Goal: Check status: Check status

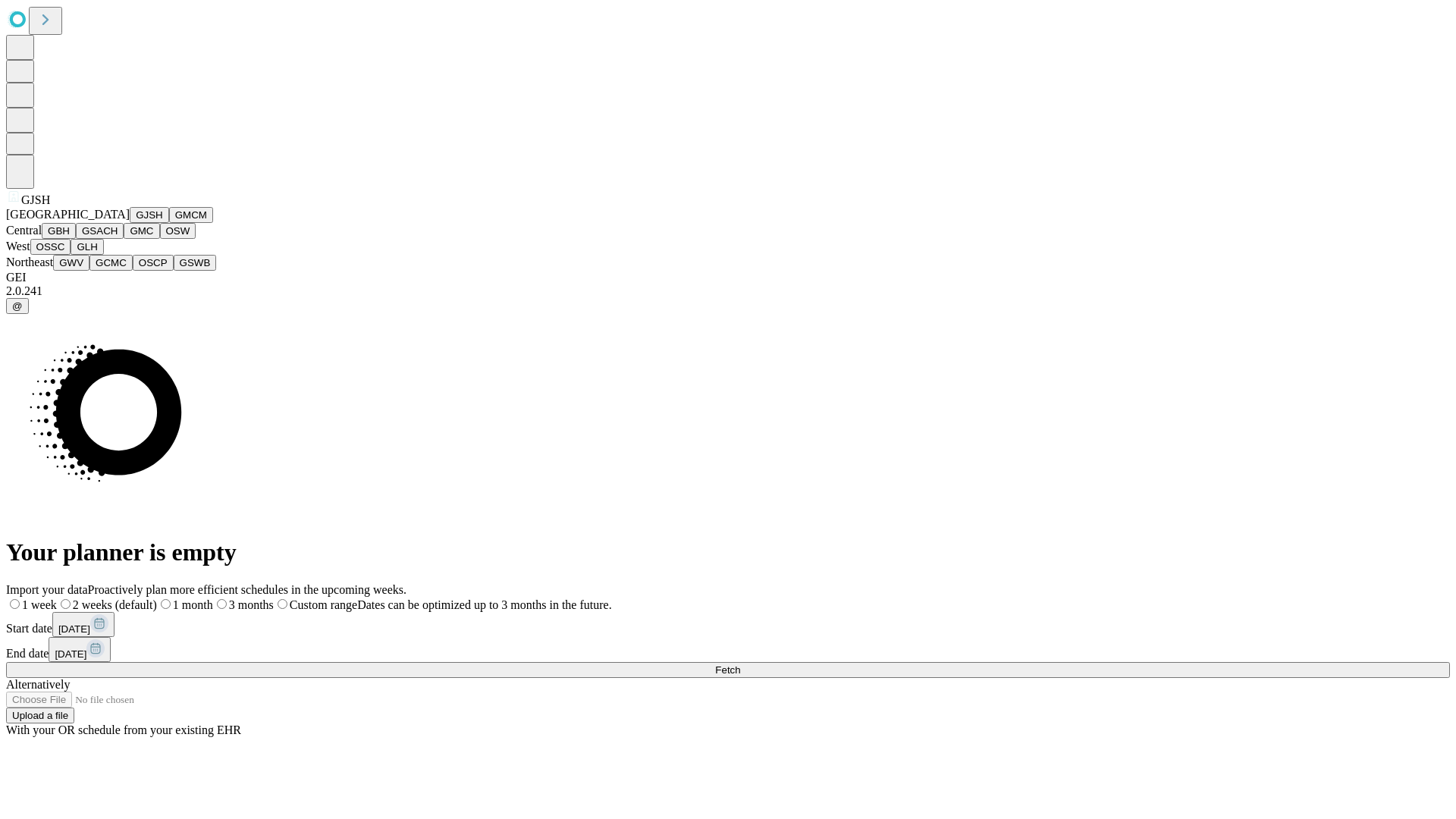
click at [130, 223] on button "GJSH" at bounding box center [150, 214] width 40 height 16
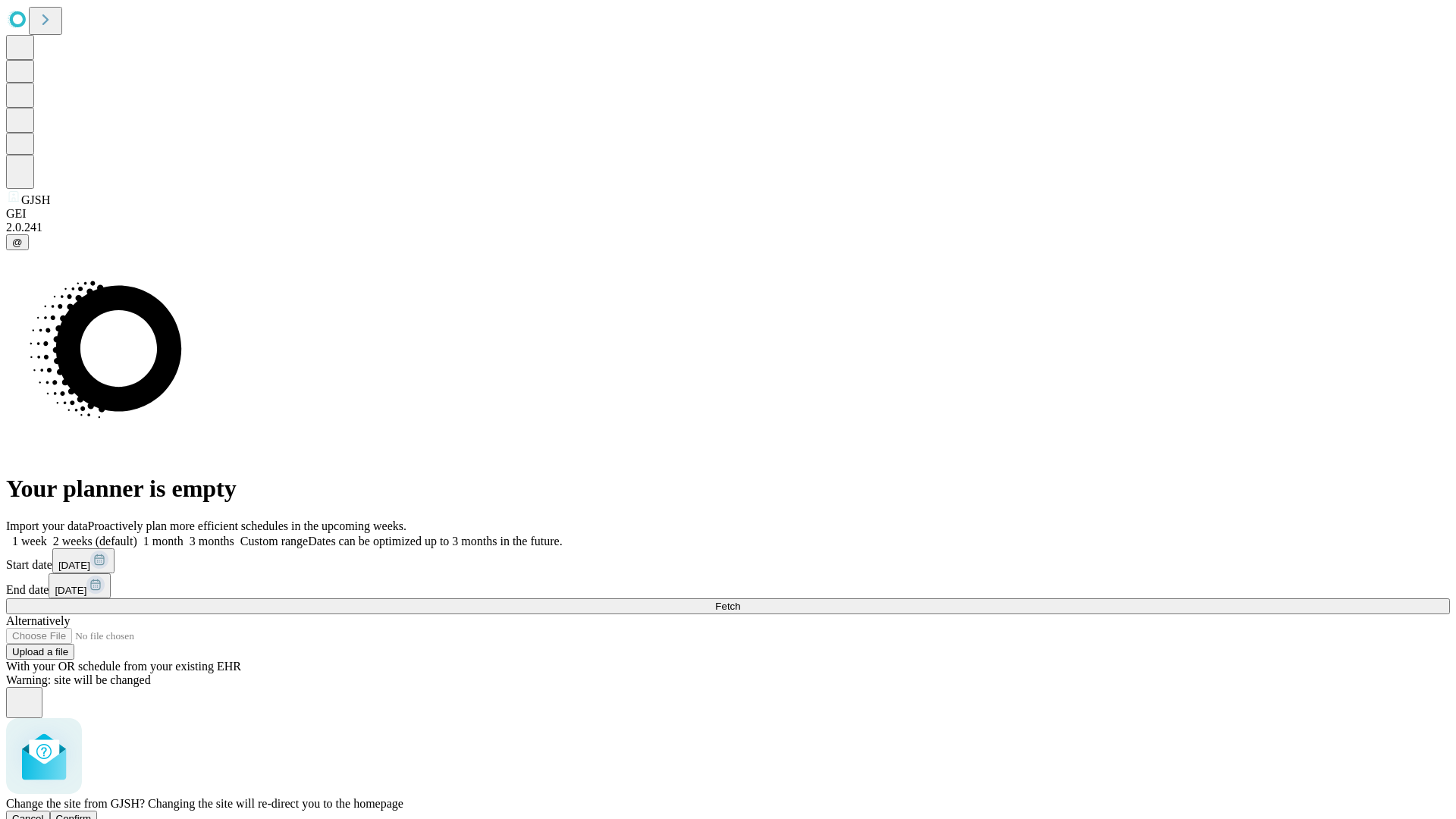
click at [92, 813] on span "Confirm" at bounding box center [74, 819] width 36 height 12
click at [183, 535] on label "1 month" at bounding box center [160, 541] width 46 height 13
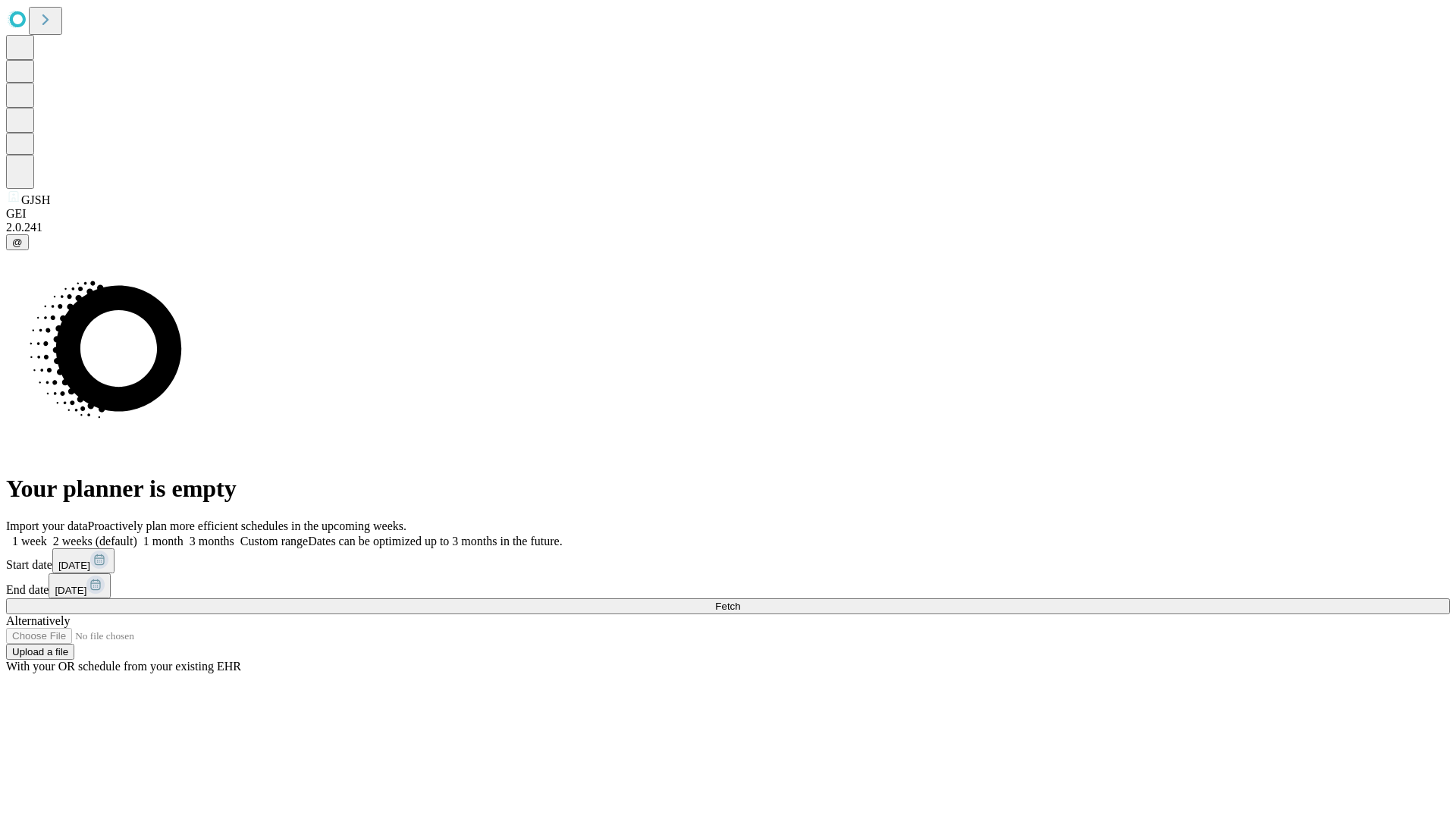
click at [740, 601] on span "Fetch" at bounding box center [727, 607] width 25 height 12
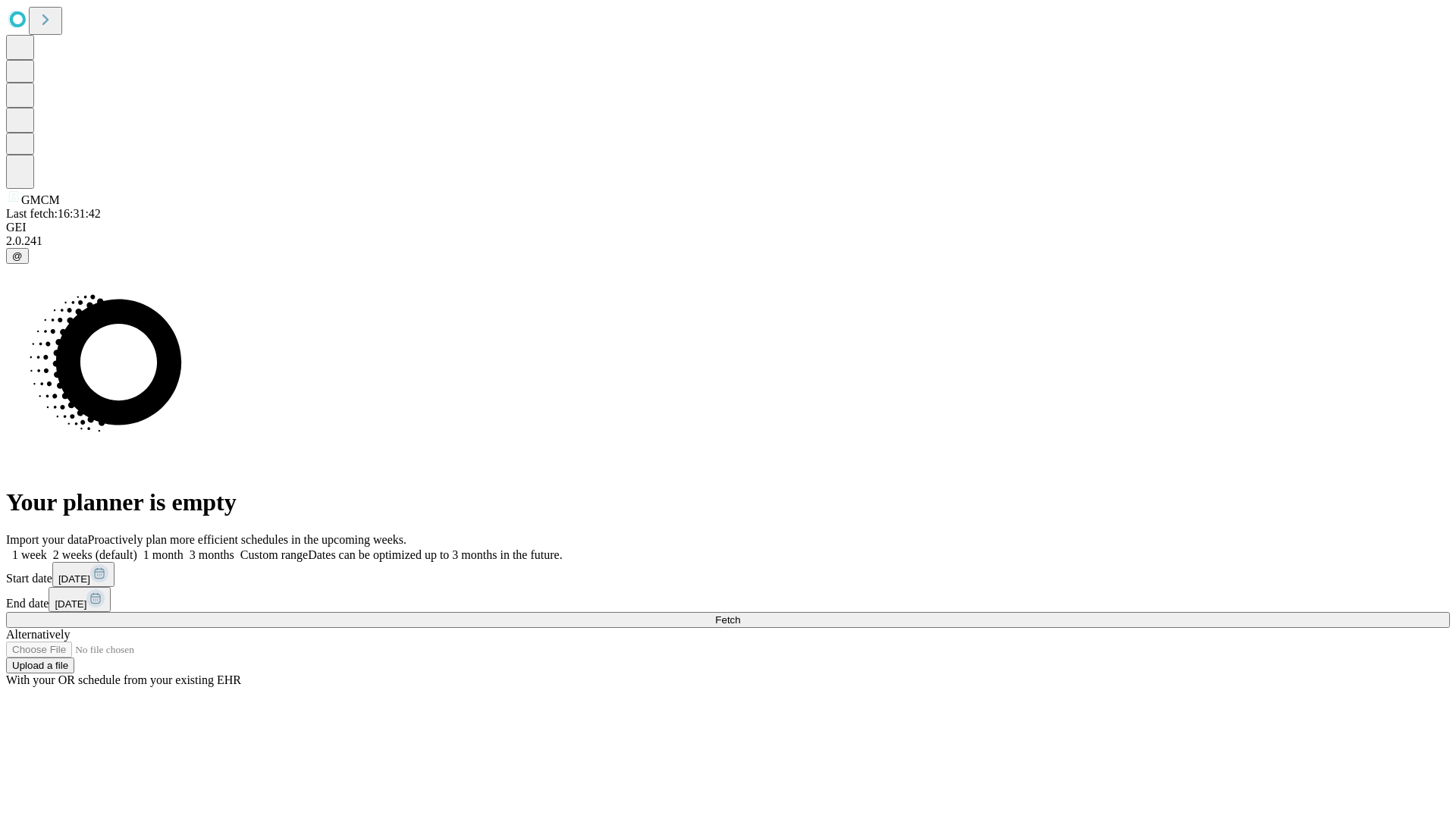
click at [740, 614] on span "Fetch" at bounding box center [727, 620] width 25 height 12
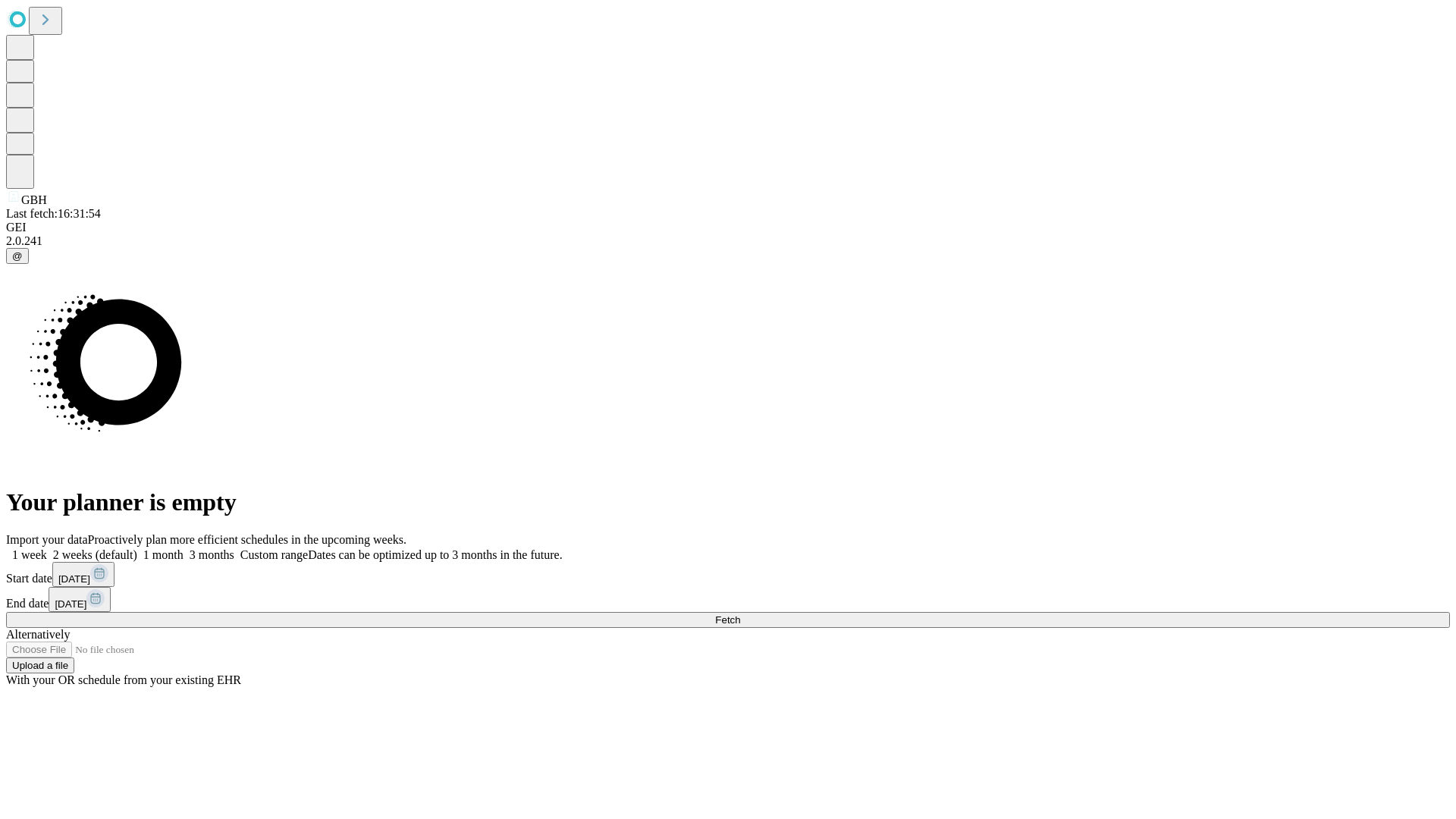
click at [740, 614] on span "Fetch" at bounding box center [727, 620] width 25 height 12
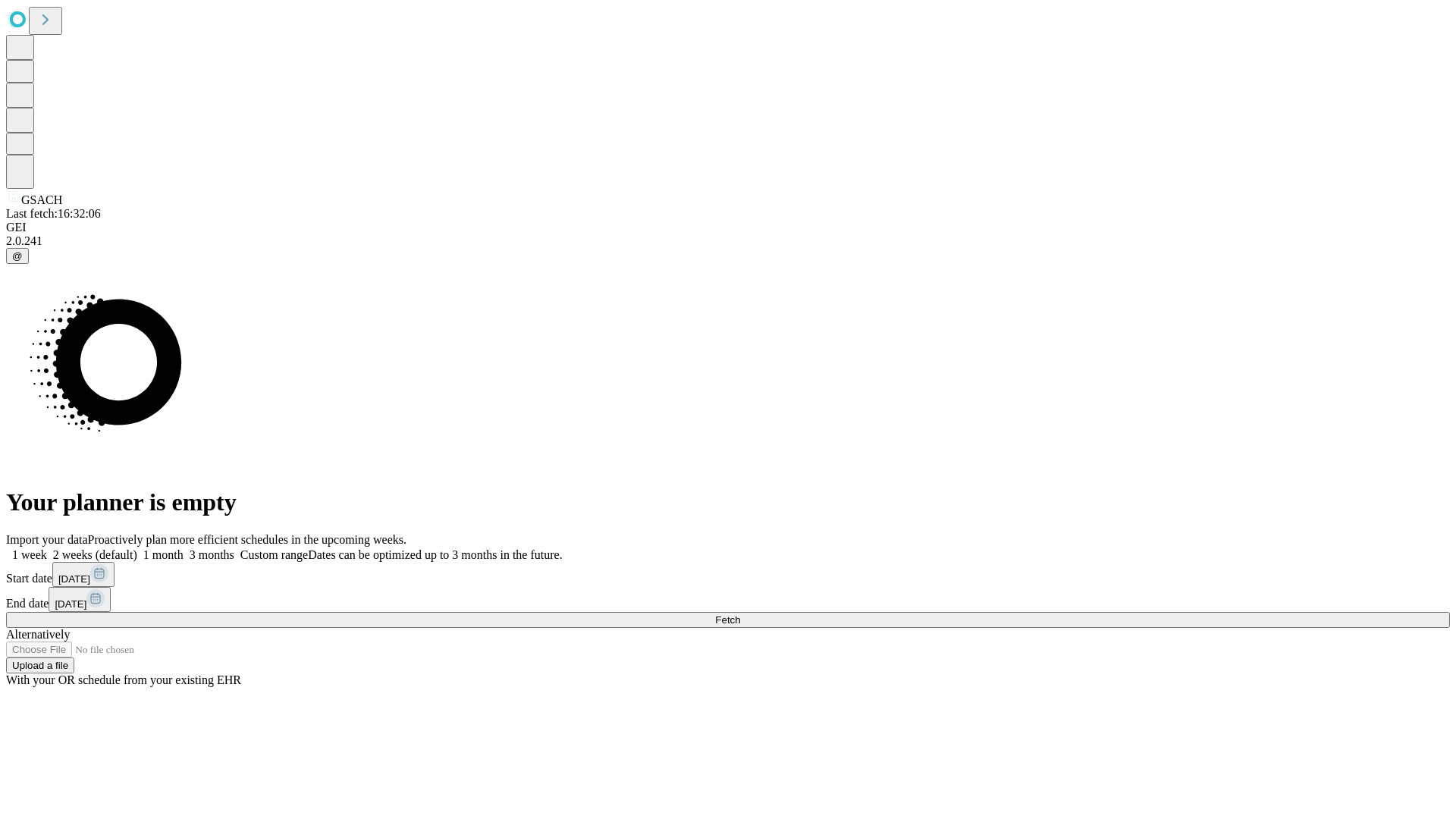
click at [183, 548] on label "1 month" at bounding box center [160, 555] width 46 height 13
click at [740, 614] on span "Fetch" at bounding box center [727, 620] width 25 height 12
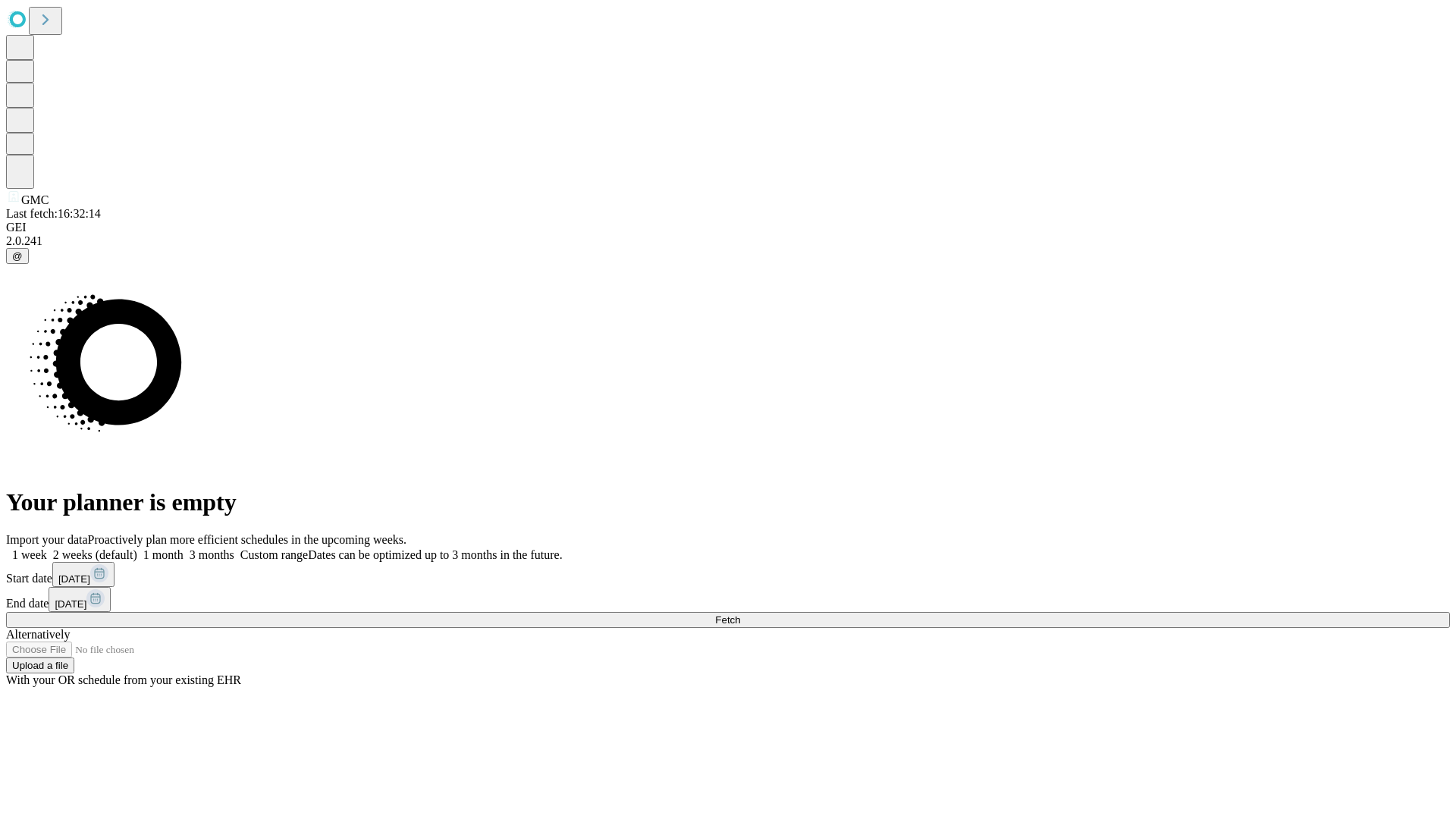
click at [183, 548] on label "1 month" at bounding box center [160, 555] width 46 height 13
click at [740, 614] on span "Fetch" at bounding box center [727, 620] width 25 height 12
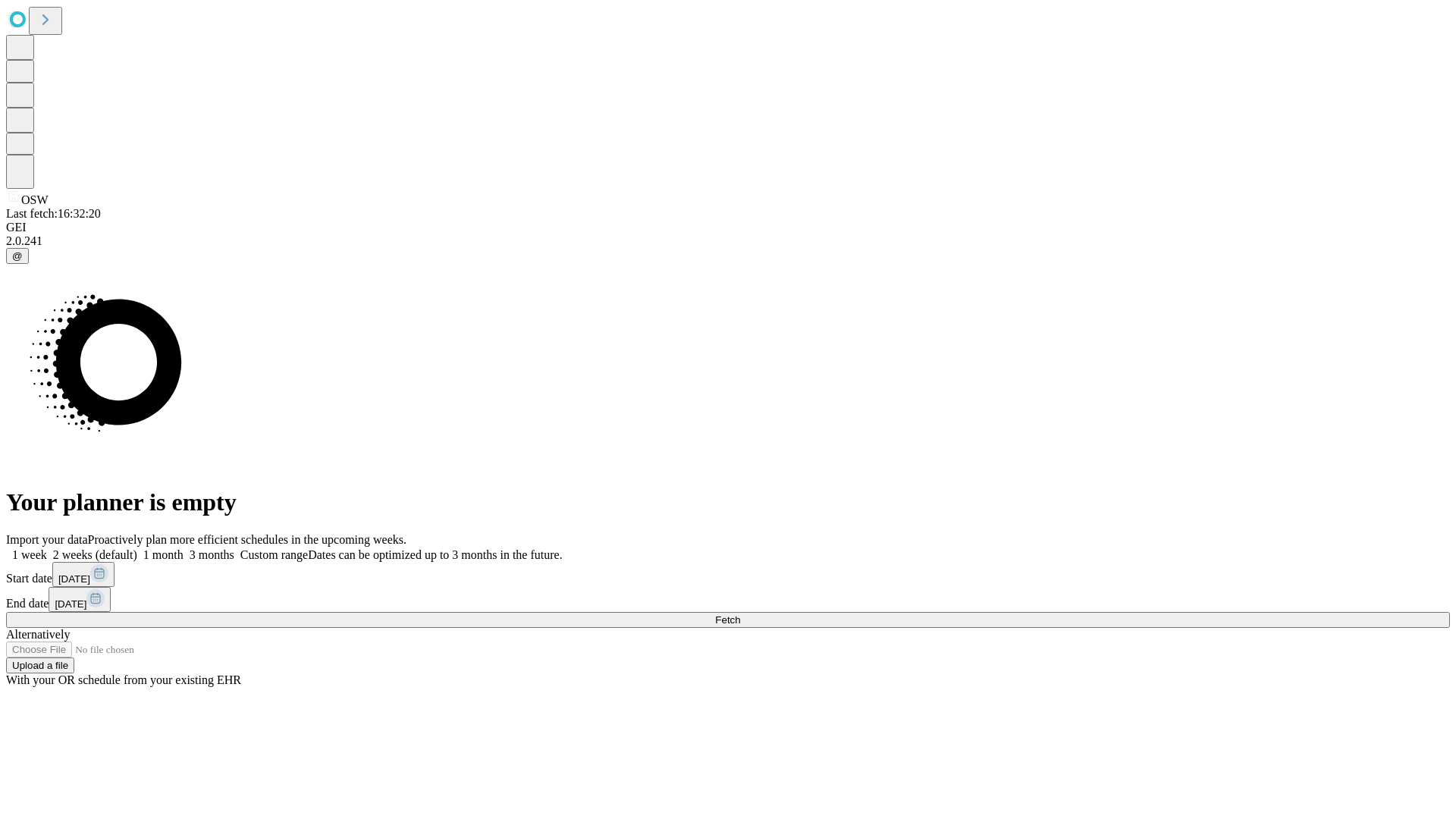
click at [183, 548] on label "1 month" at bounding box center [160, 555] width 46 height 13
click at [740, 614] on span "Fetch" at bounding box center [727, 620] width 25 height 12
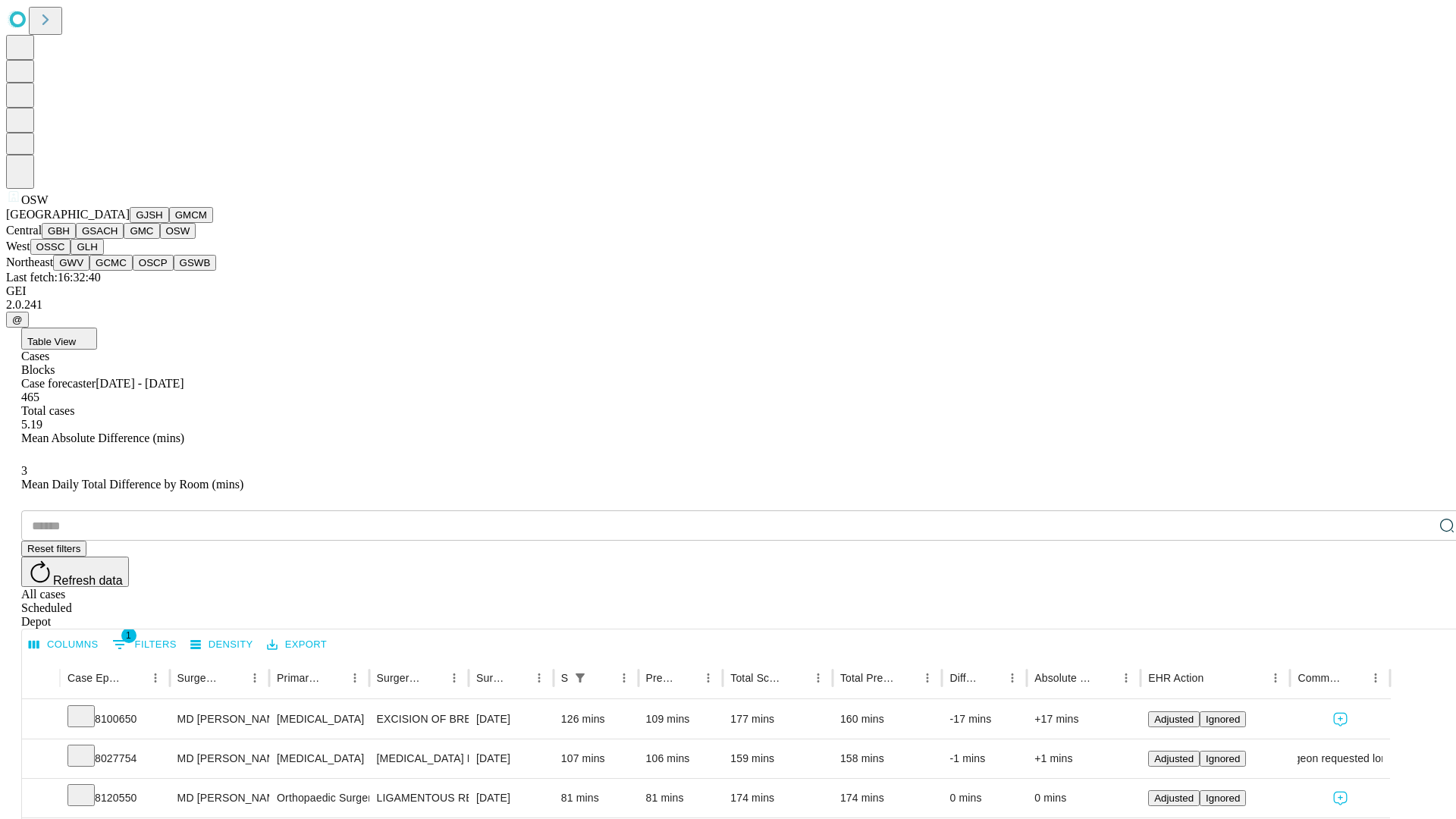
click at [71, 255] on button "OSSC" at bounding box center [51, 246] width 41 height 16
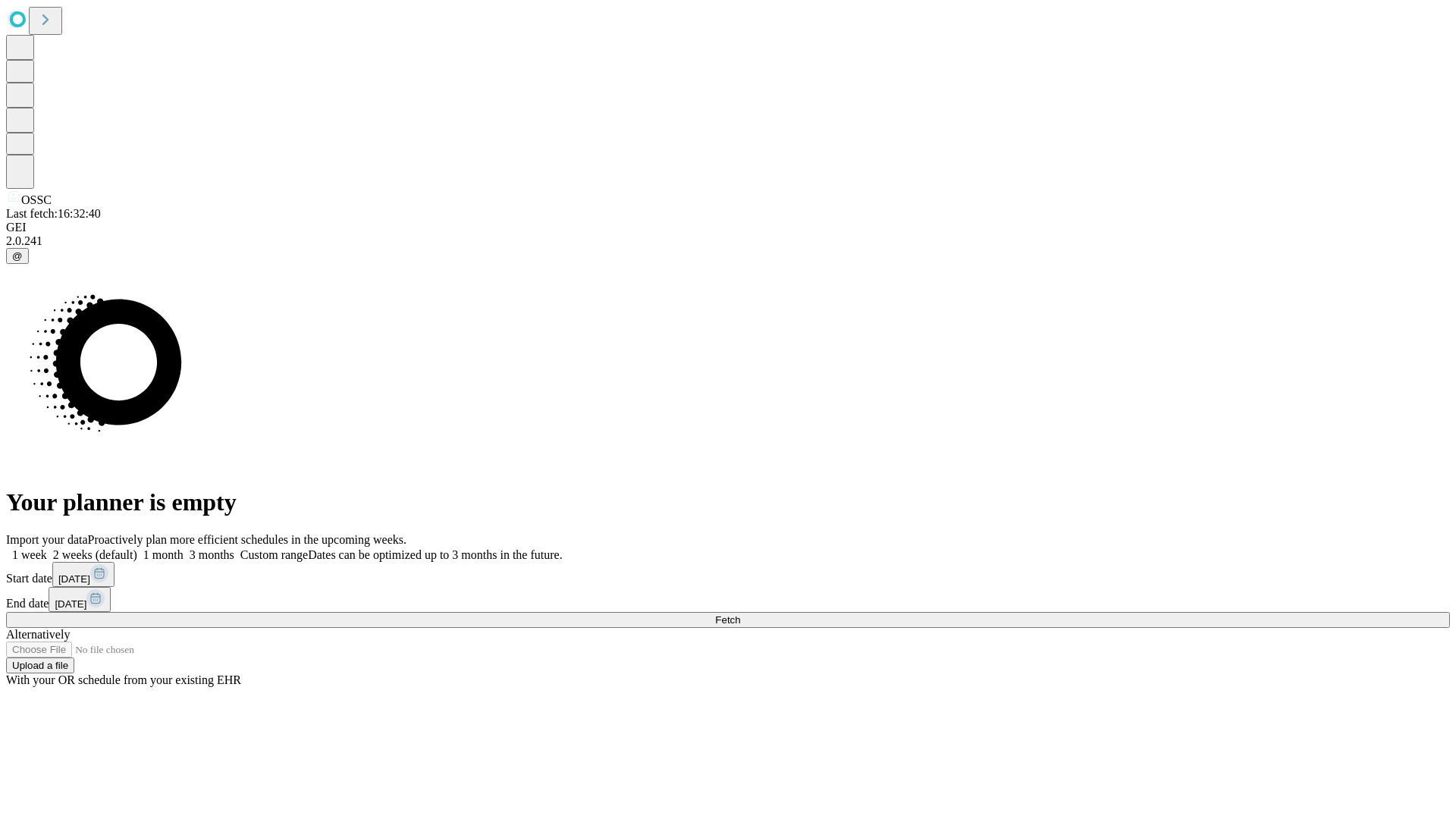
click at [740, 614] on span "Fetch" at bounding box center [727, 620] width 25 height 12
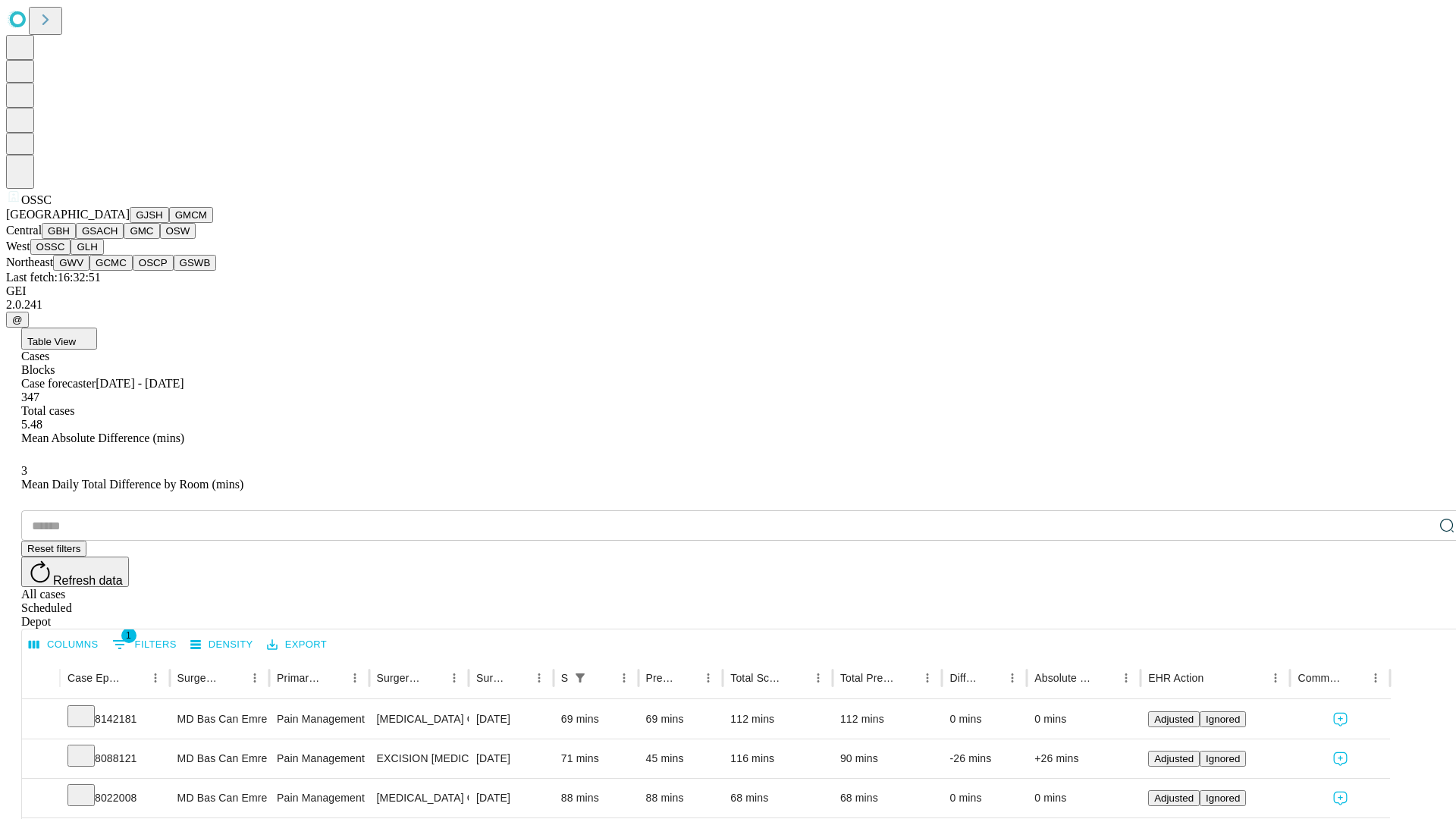
click at [103, 255] on button "GLH" at bounding box center [86, 246] width 32 height 16
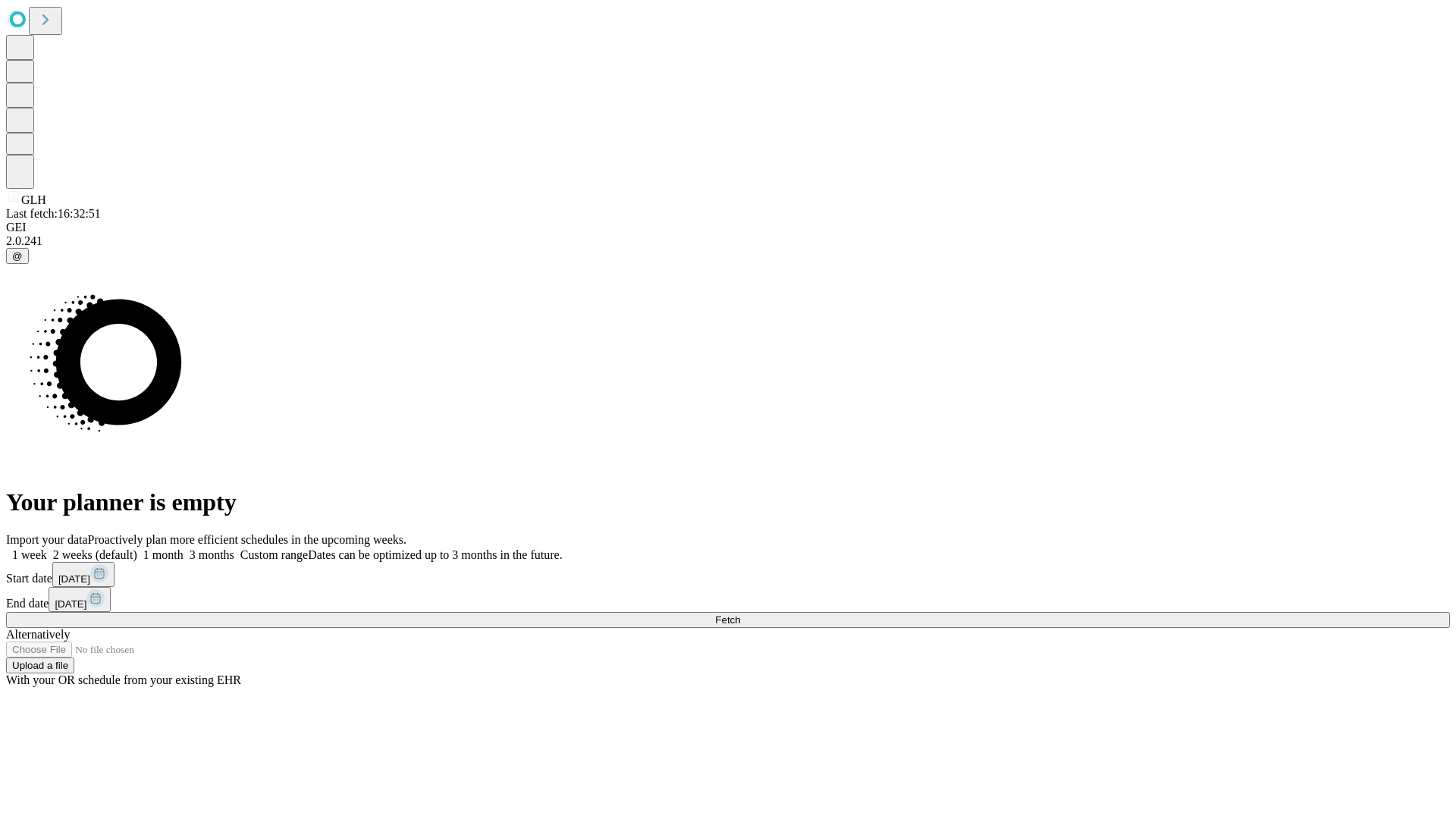
click at [183, 548] on label "1 month" at bounding box center [160, 555] width 46 height 13
click at [740, 614] on span "Fetch" at bounding box center [727, 620] width 25 height 12
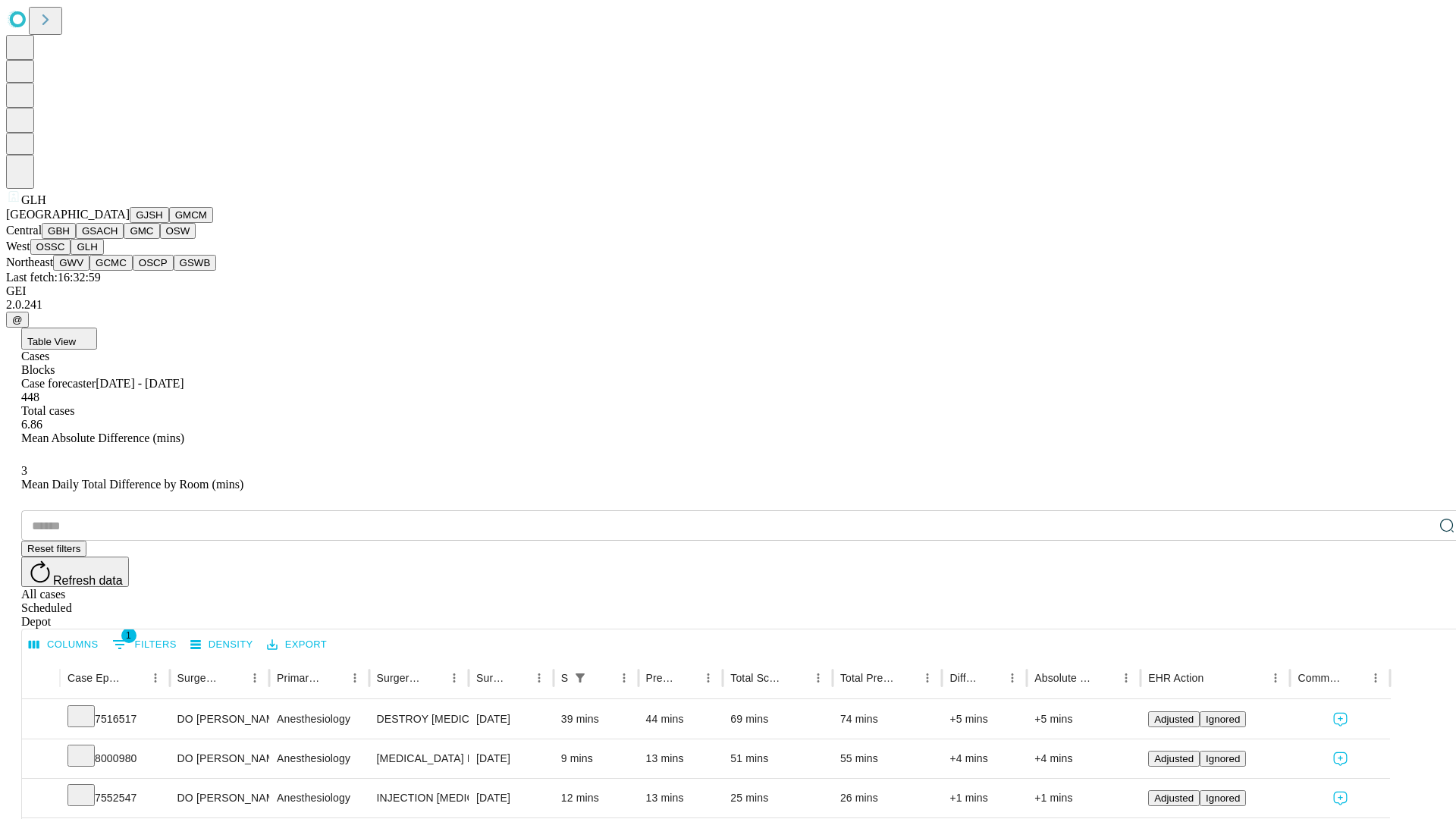
click at [89, 271] on button "GWV" at bounding box center [71, 262] width 36 height 16
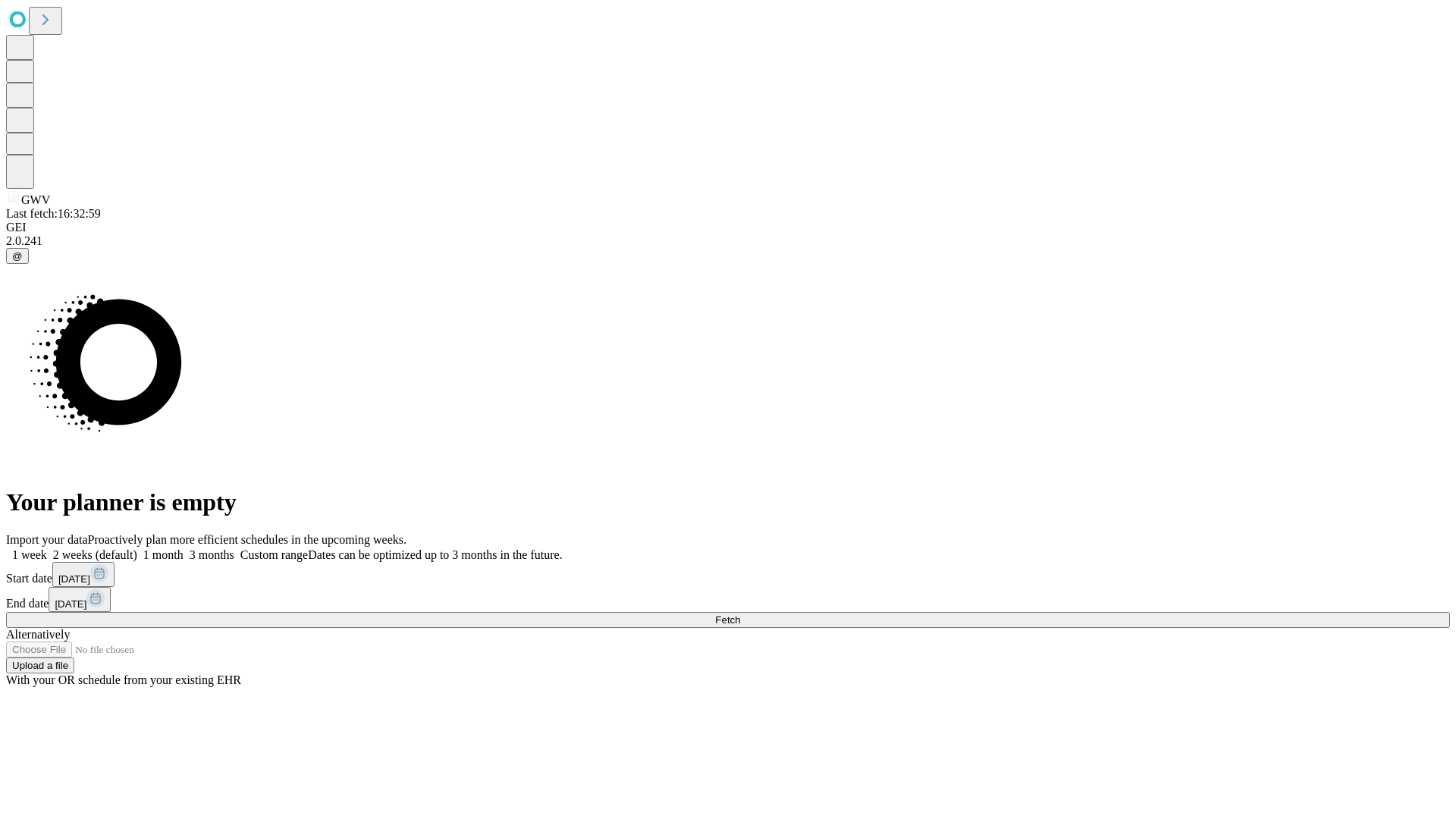
click at [183, 548] on label "1 month" at bounding box center [160, 555] width 46 height 13
click at [740, 614] on span "Fetch" at bounding box center [727, 620] width 25 height 12
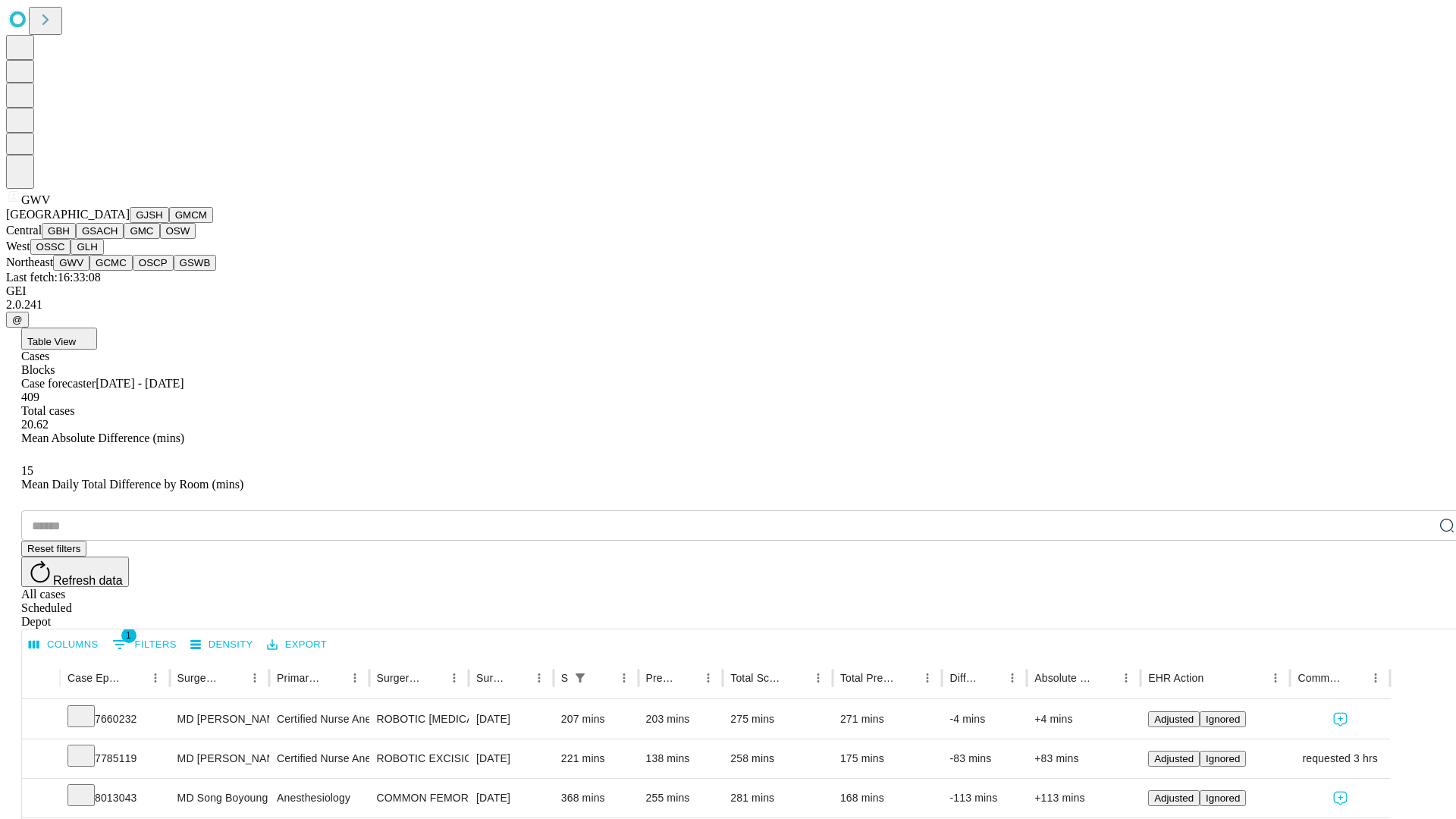
click at [117, 271] on button "GCMC" at bounding box center [111, 262] width 43 height 16
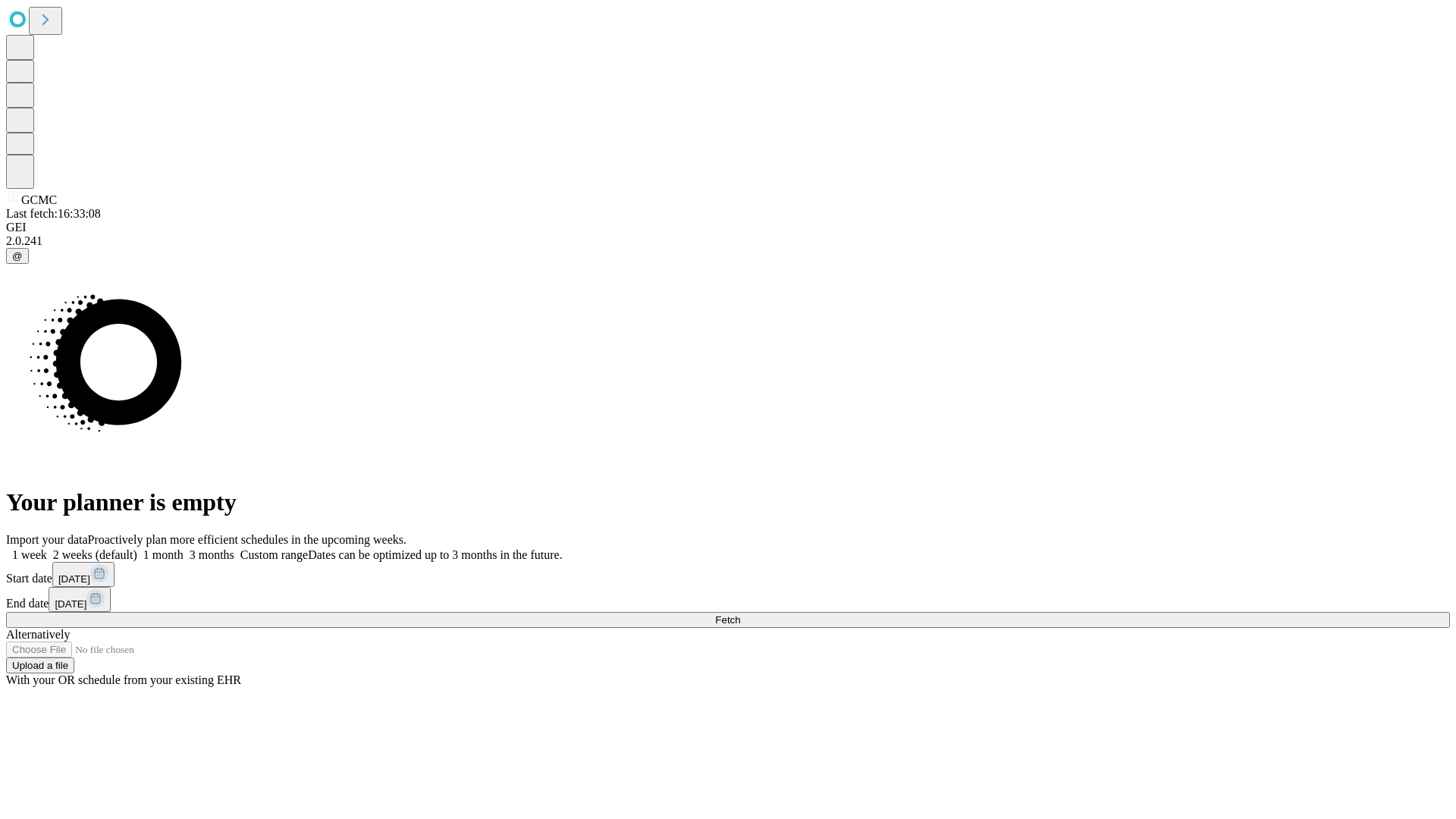
click at [183, 548] on label "1 month" at bounding box center [160, 555] width 46 height 13
click at [740, 614] on span "Fetch" at bounding box center [727, 620] width 25 height 12
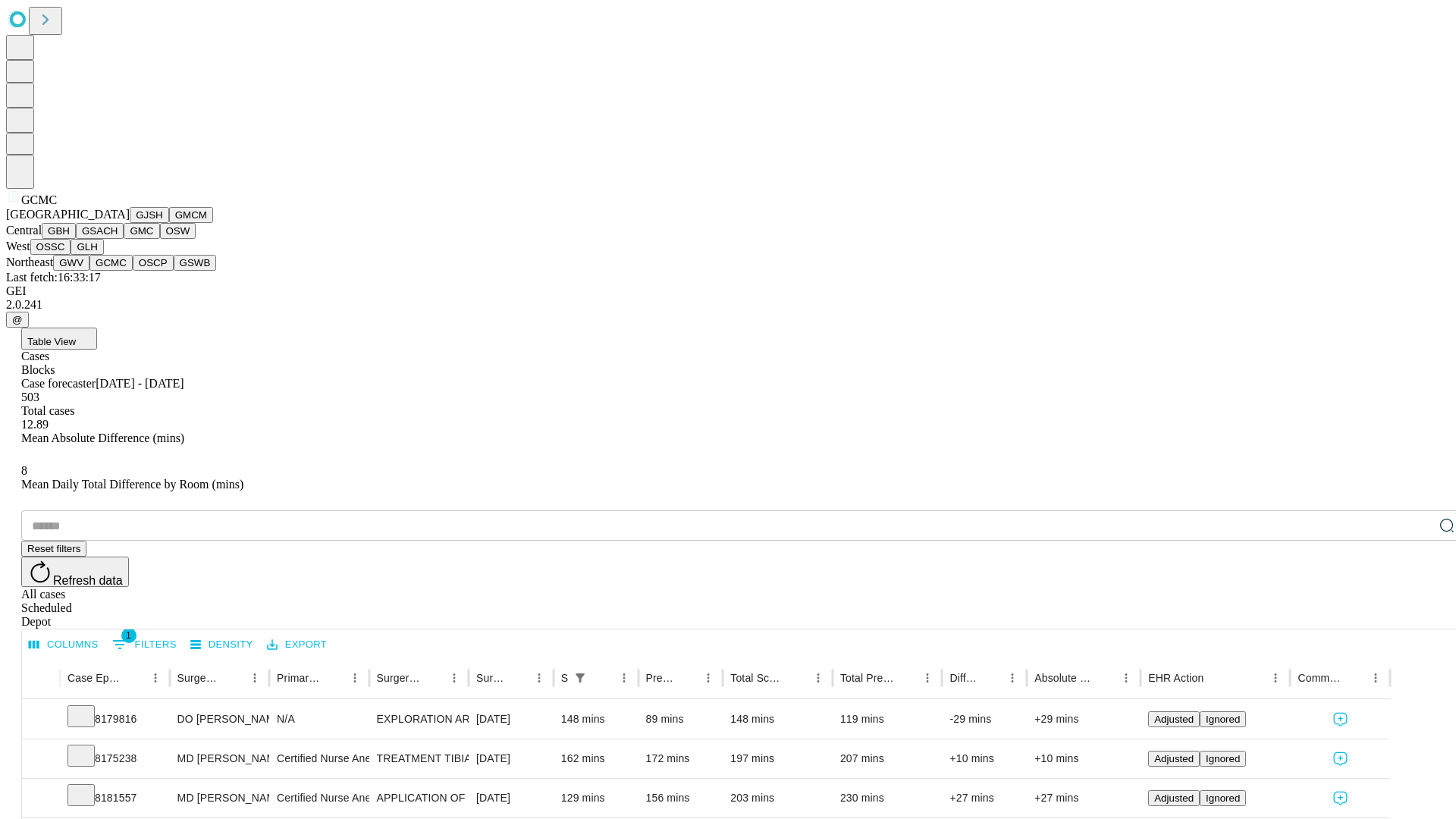
click at [133, 271] on button "OSCP" at bounding box center [154, 262] width 41 height 16
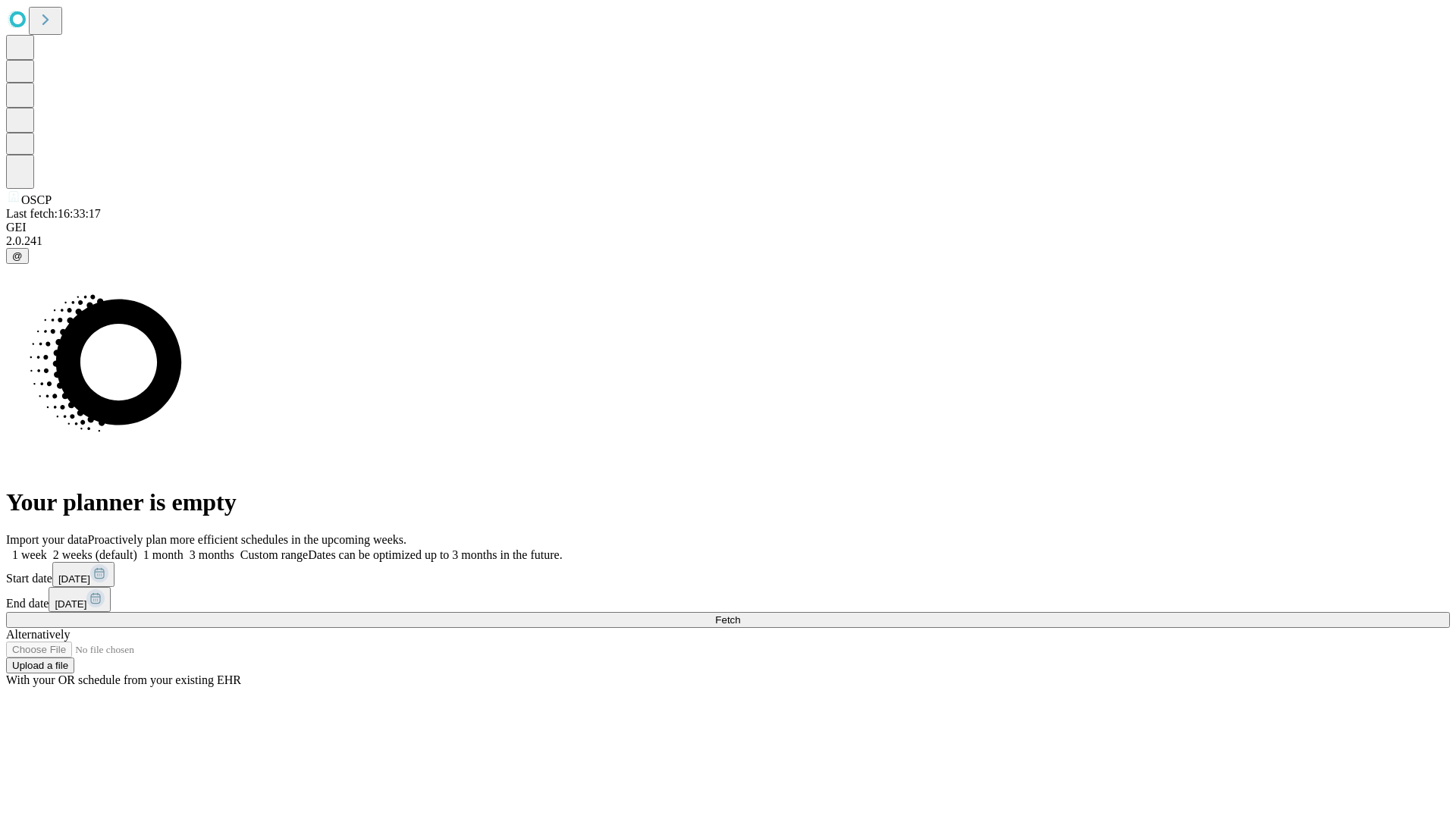
click at [740, 614] on span "Fetch" at bounding box center [727, 620] width 25 height 12
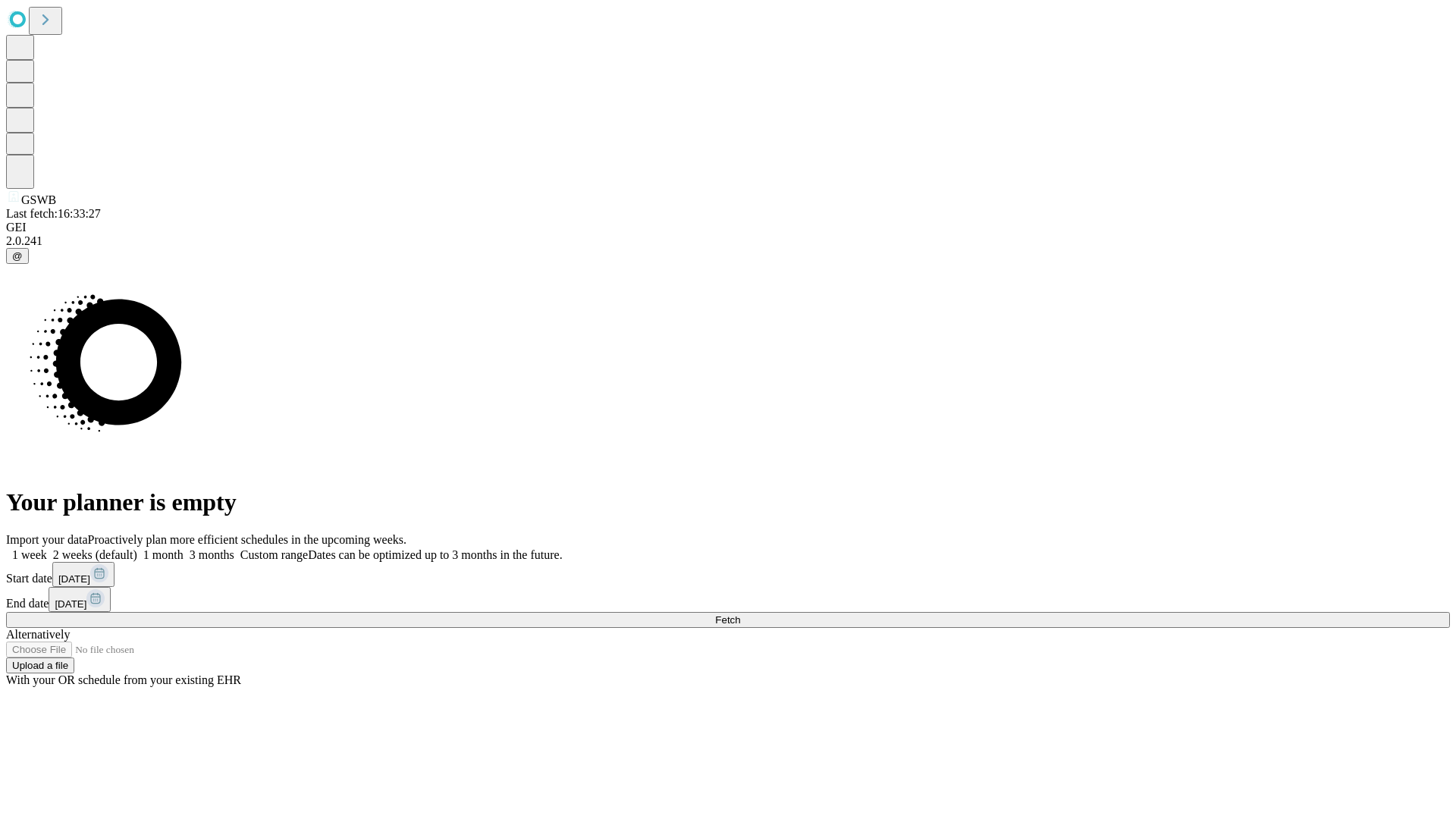
click at [183, 548] on label "1 month" at bounding box center [160, 555] width 46 height 13
click at [740, 614] on span "Fetch" at bounding box center [727, 620] width 25 height 12
